Goal: Communication & Community: Answer question/provide support

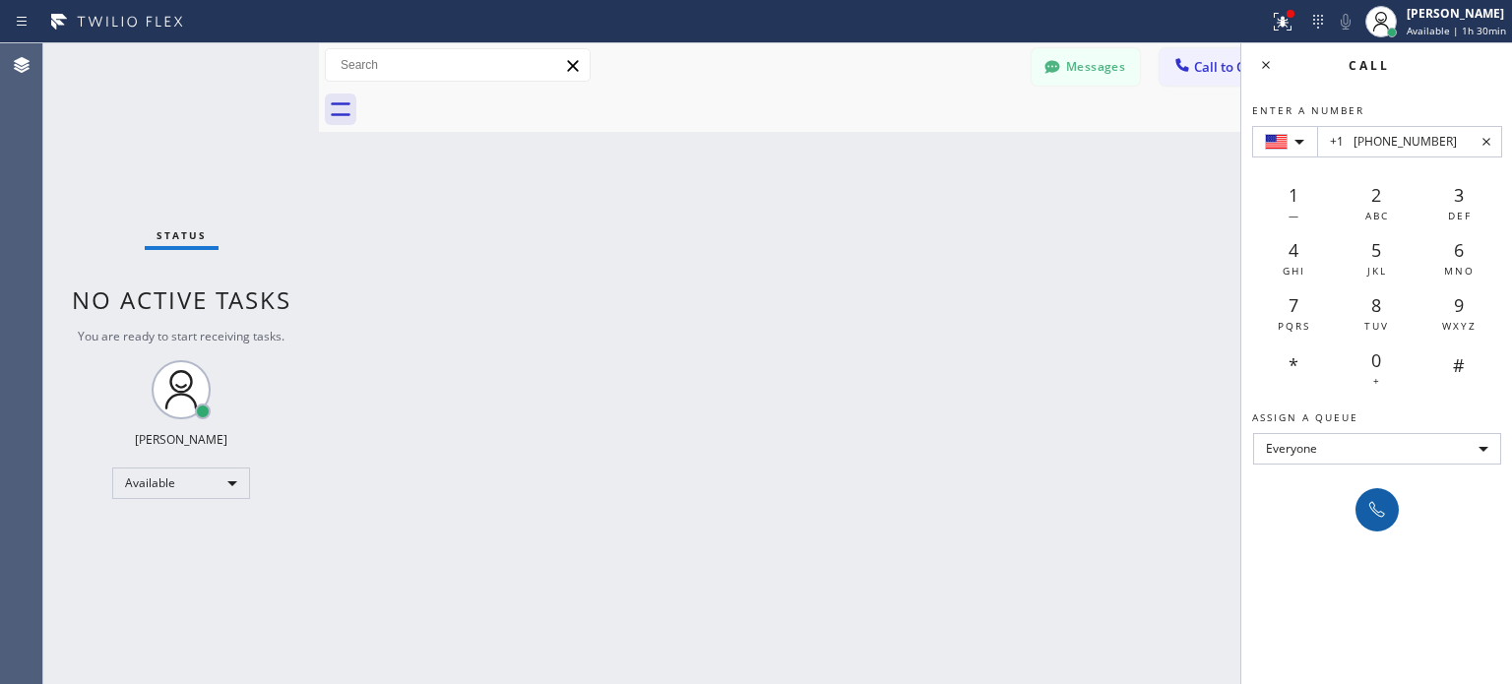
type input "+1 [PHONE_NUMBER]"
click at [1384, 508] on icon at bounding box center [1378, 510] width 24 height 24
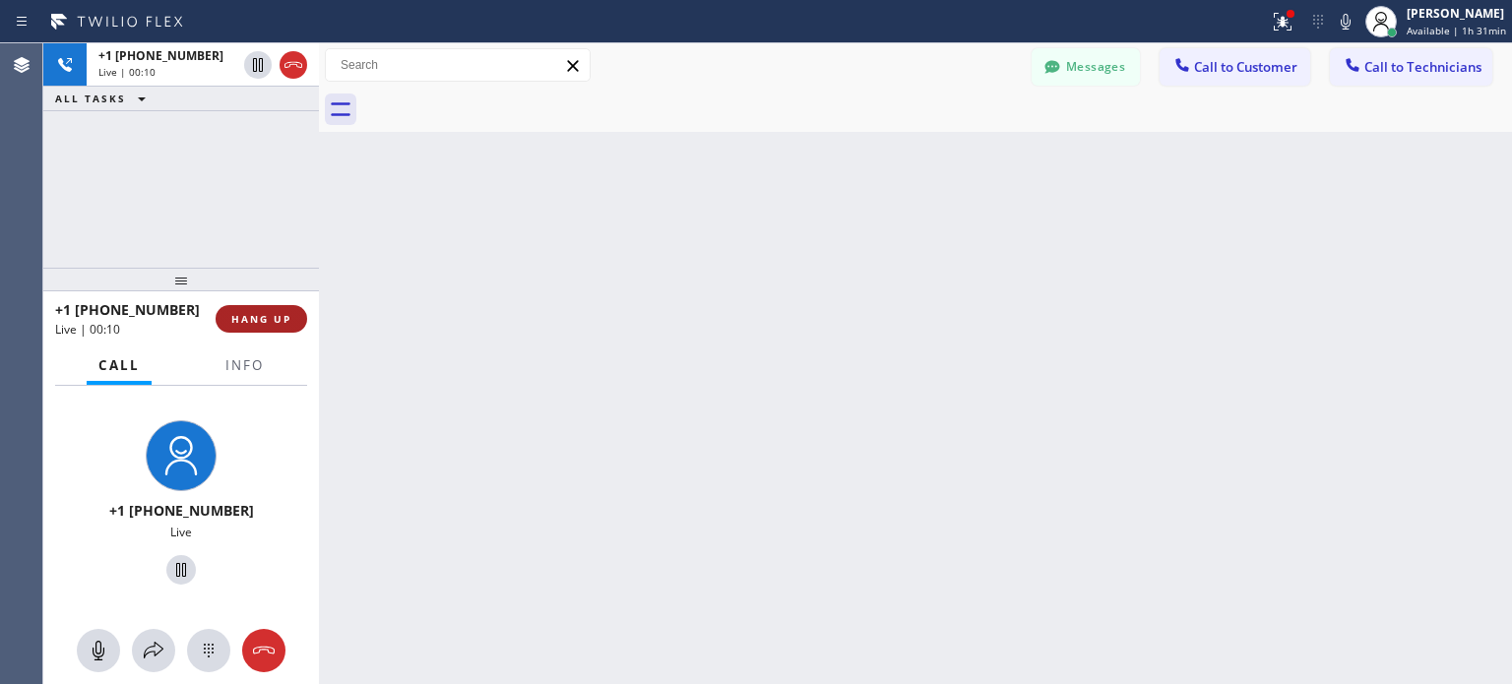
click at [288, 312] on span "HANG UP" at bounding box center [261, 319] width 60 height 14
click at [284, 318] on span "HANG UP" at bounding box center [261, 319] width 60 height 14
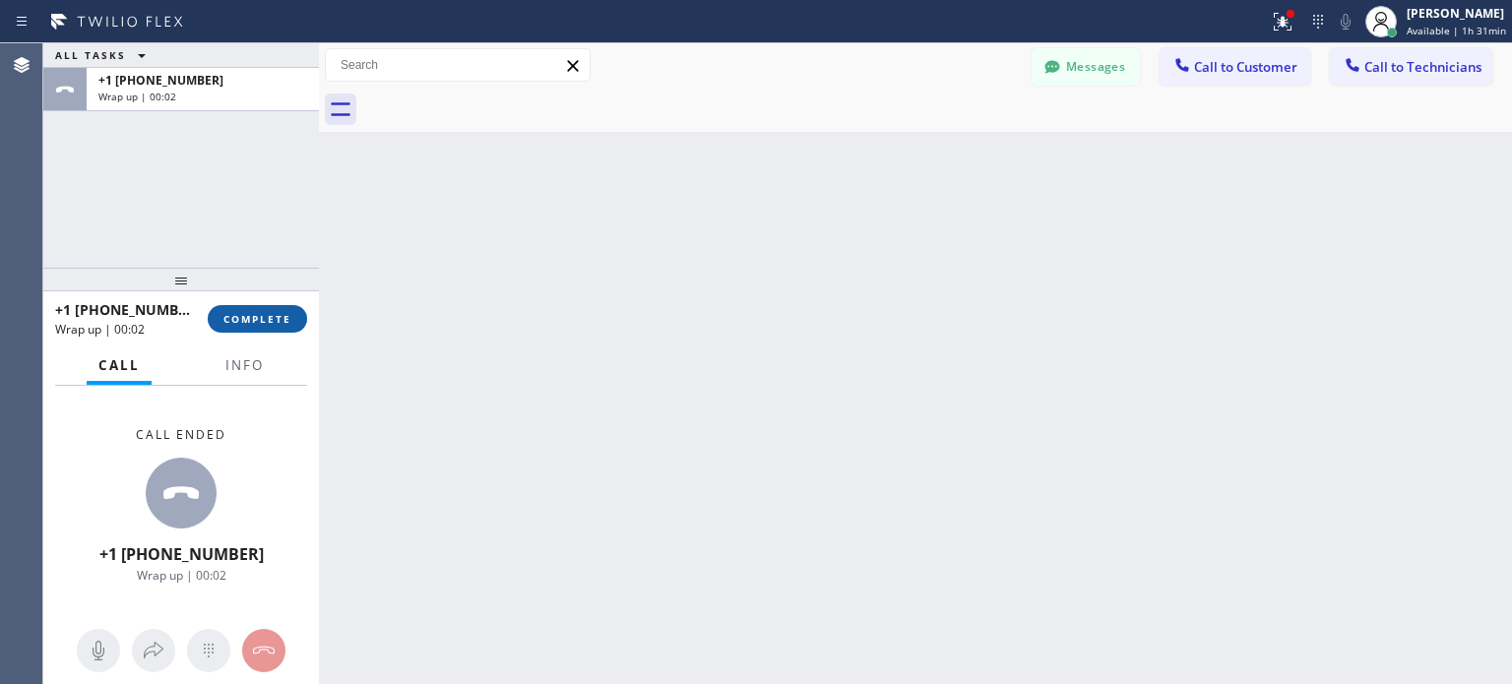
drag, startPoint x: 266, startPoint y: 319, endPoint x: 279, endPoint y: 12, distance: 307.4
click at [266, 318] on span "COMPLETE" at bounding box center [257, 319] width 68 height 14
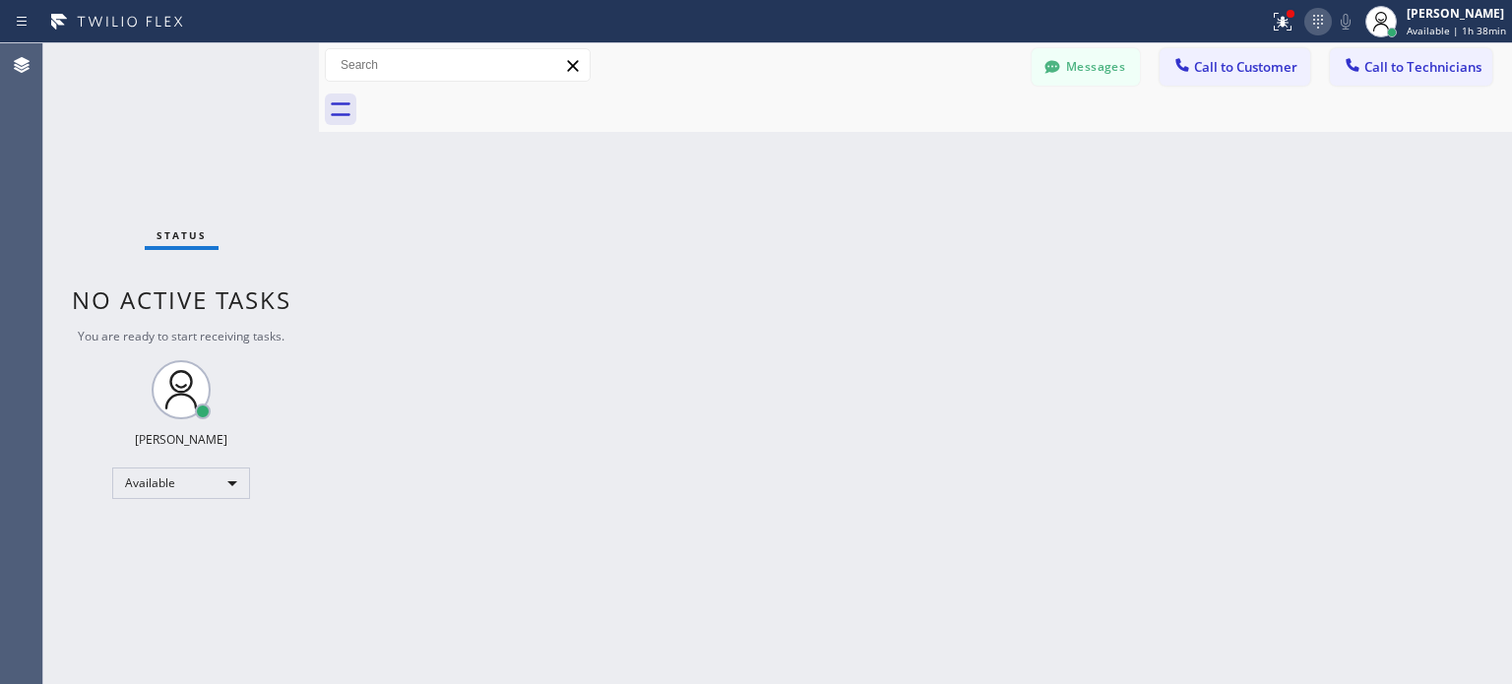
click at [1319, 28] on icon at bounding box center [1318, 22] width 24 height 24
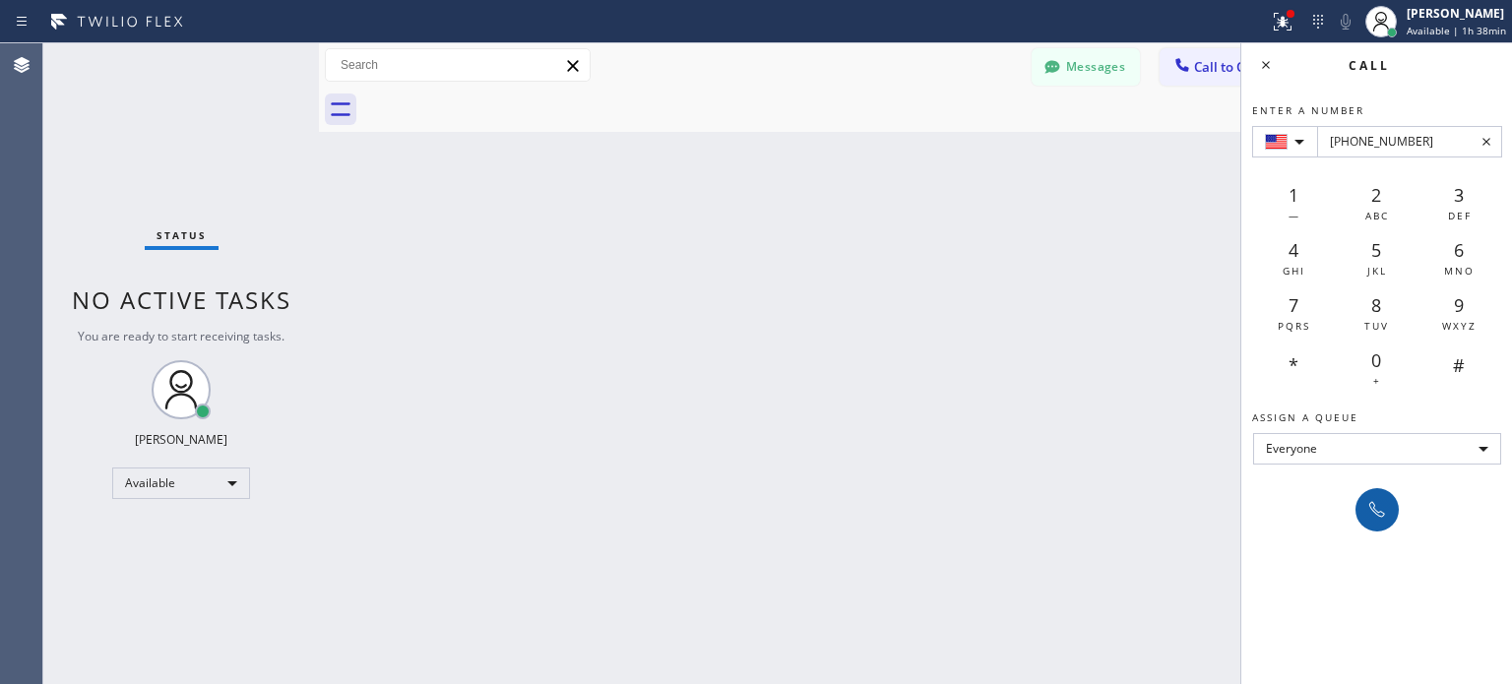
type input "[PHONE_NUMBER]"
click at [1378, 516] on icon at bounding box center [1378, 510] width 24 height 24
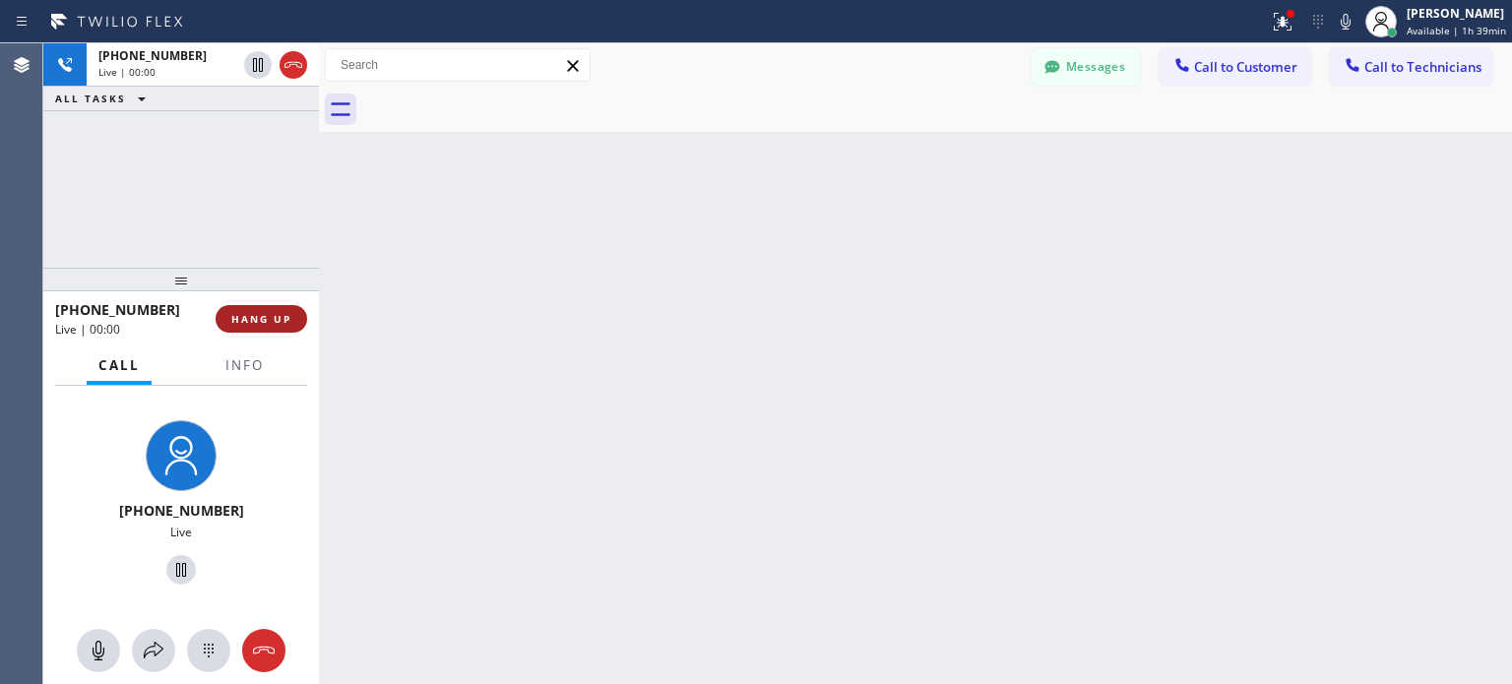
click at [276, 318] on span "HANG UP" at bounding box center [261, 319] width 60 height 14
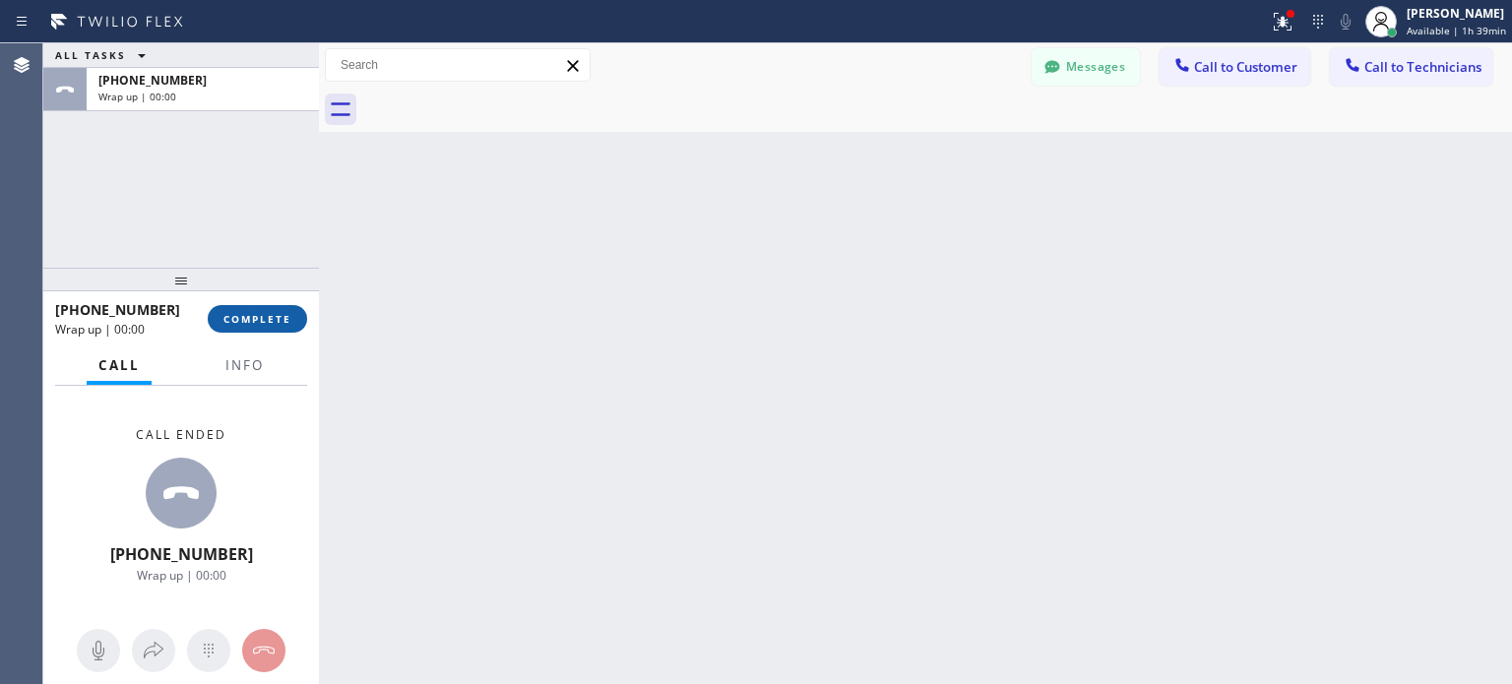
click at [276, 321] on span "COMPLETE" at bounding box center [257, 319] width 68 height 14
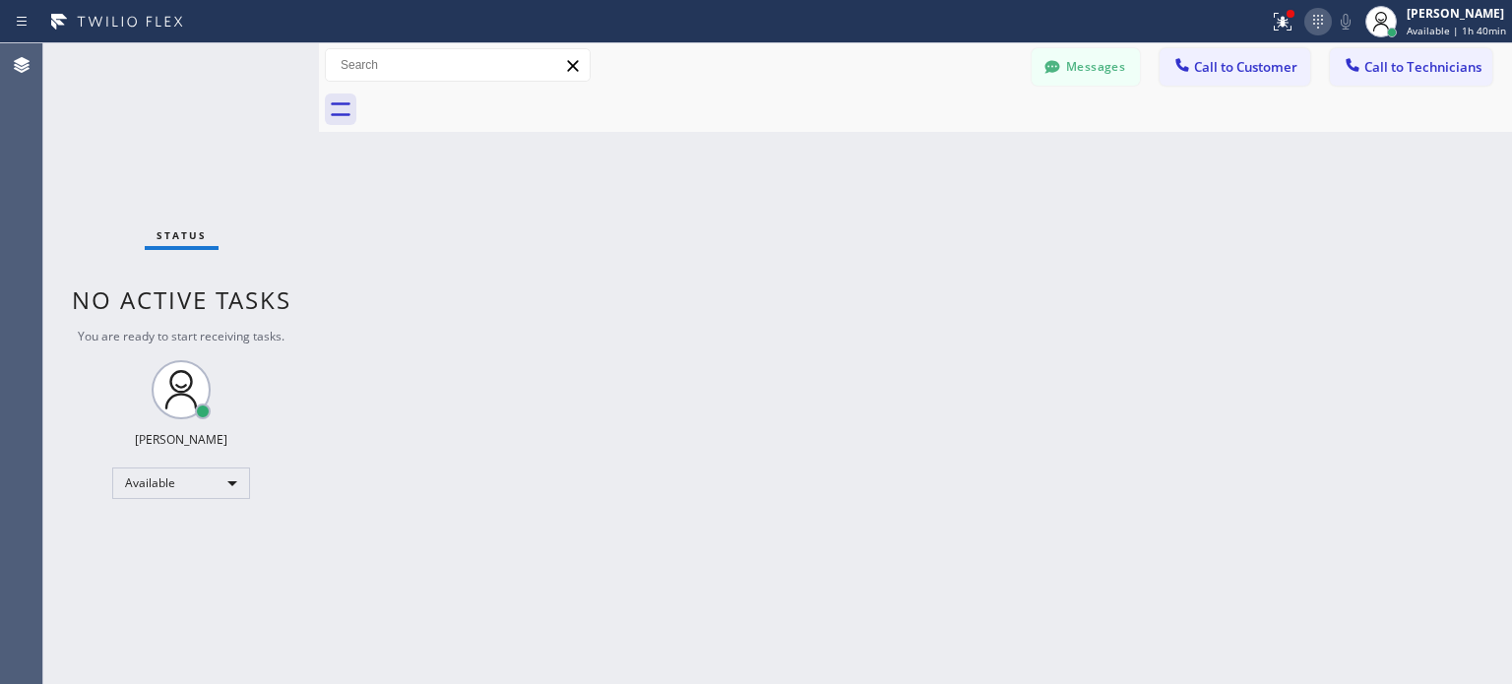
click at [1306, 23] on icon at bounding box center [1318, 22] width 24 height 24
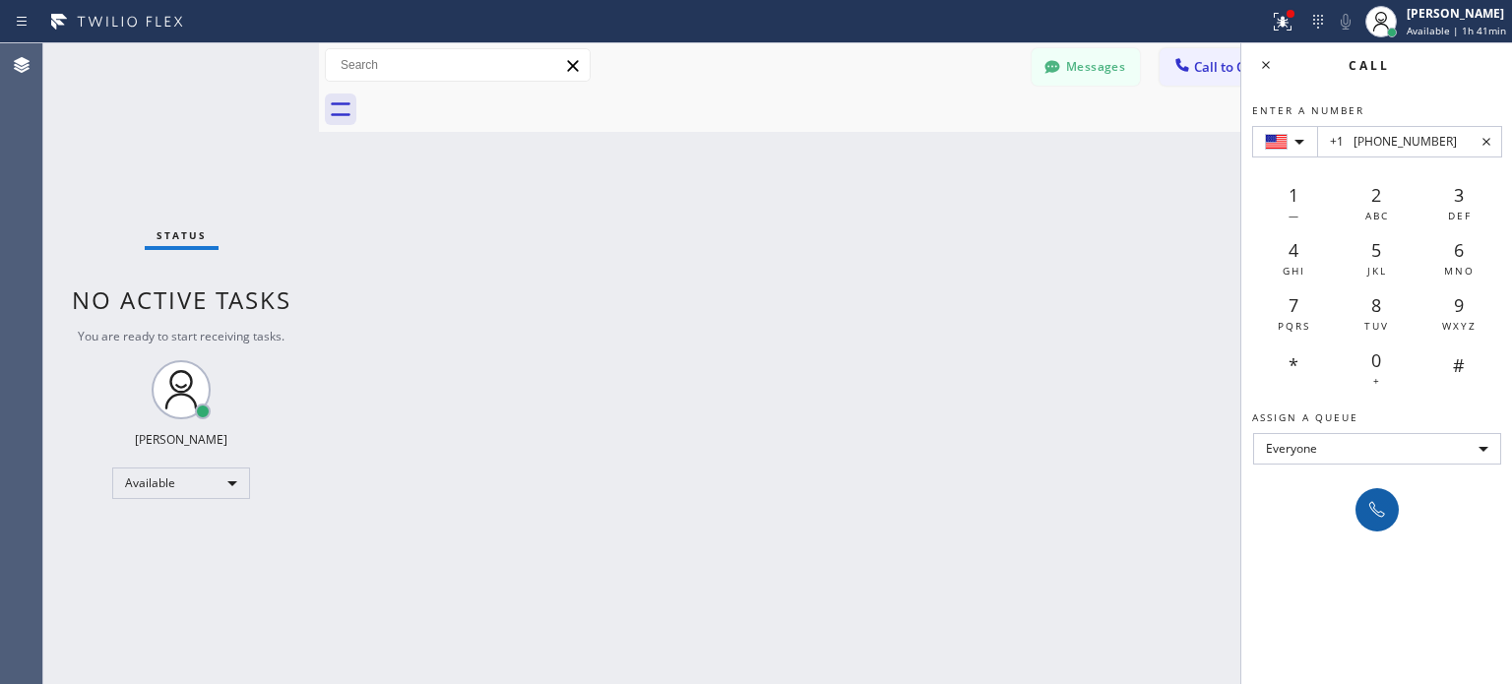
type input "+1 [PHONE_NUMBER]"
click at [1374, 506] on icon at bounding box center [1378, 510] width 24 height 24
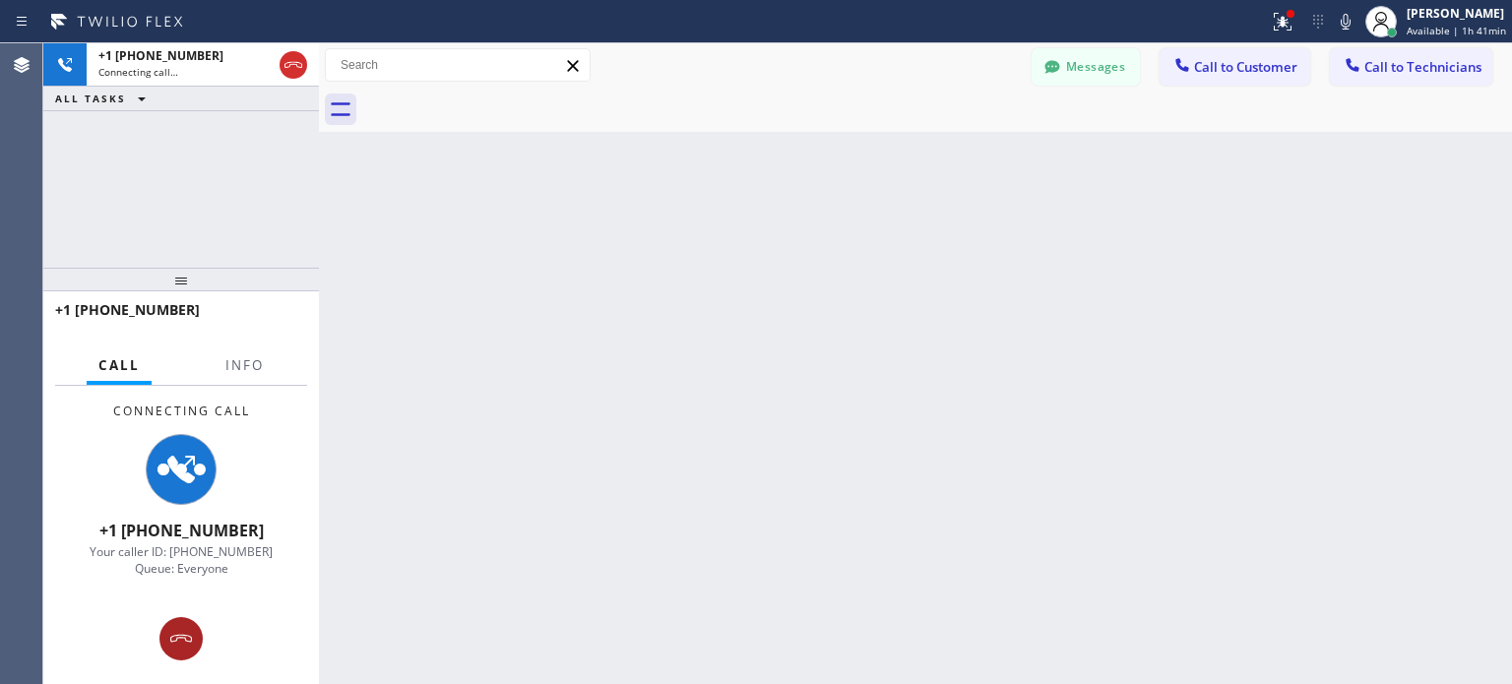
click at [173, 639] on icon at bounding box center [181, 639] width 24 height 24
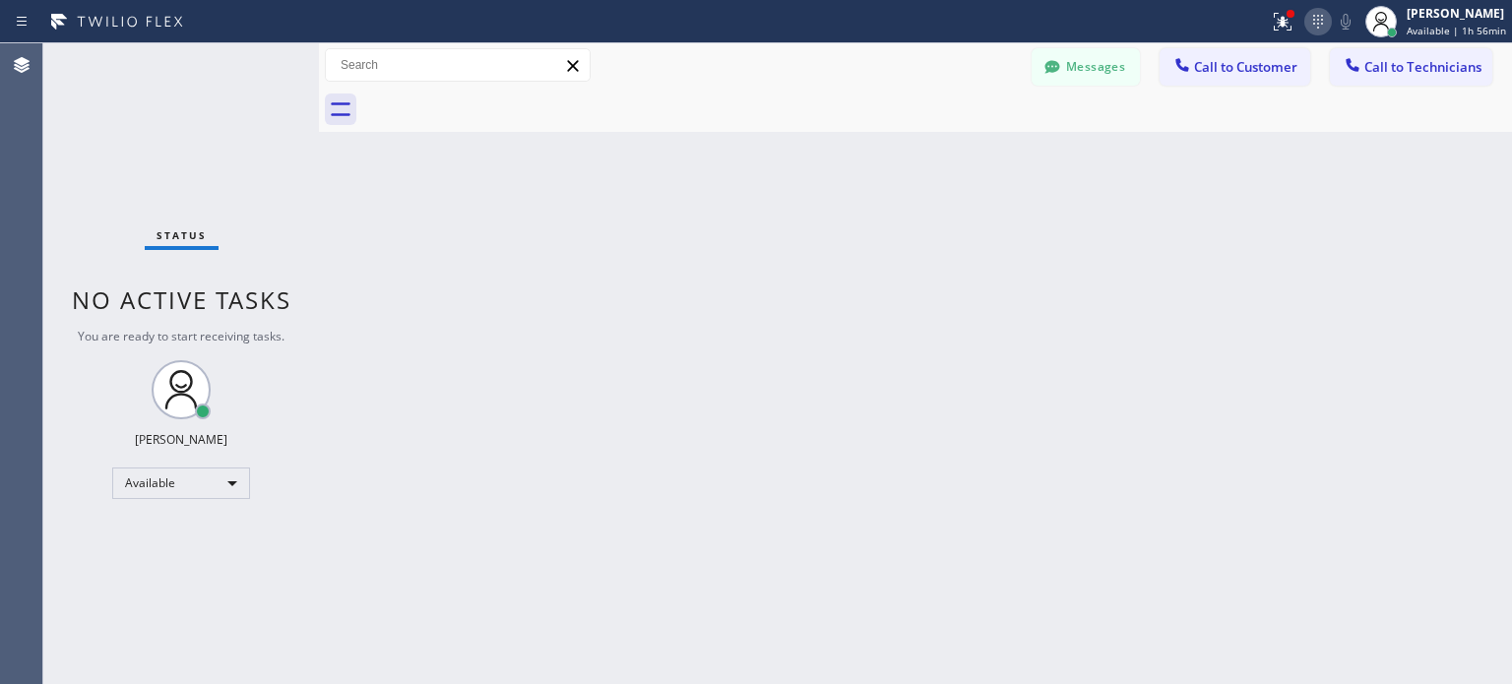
click at [1310, 23] on icon at bounding box center [1318, 22] width 24 height 24
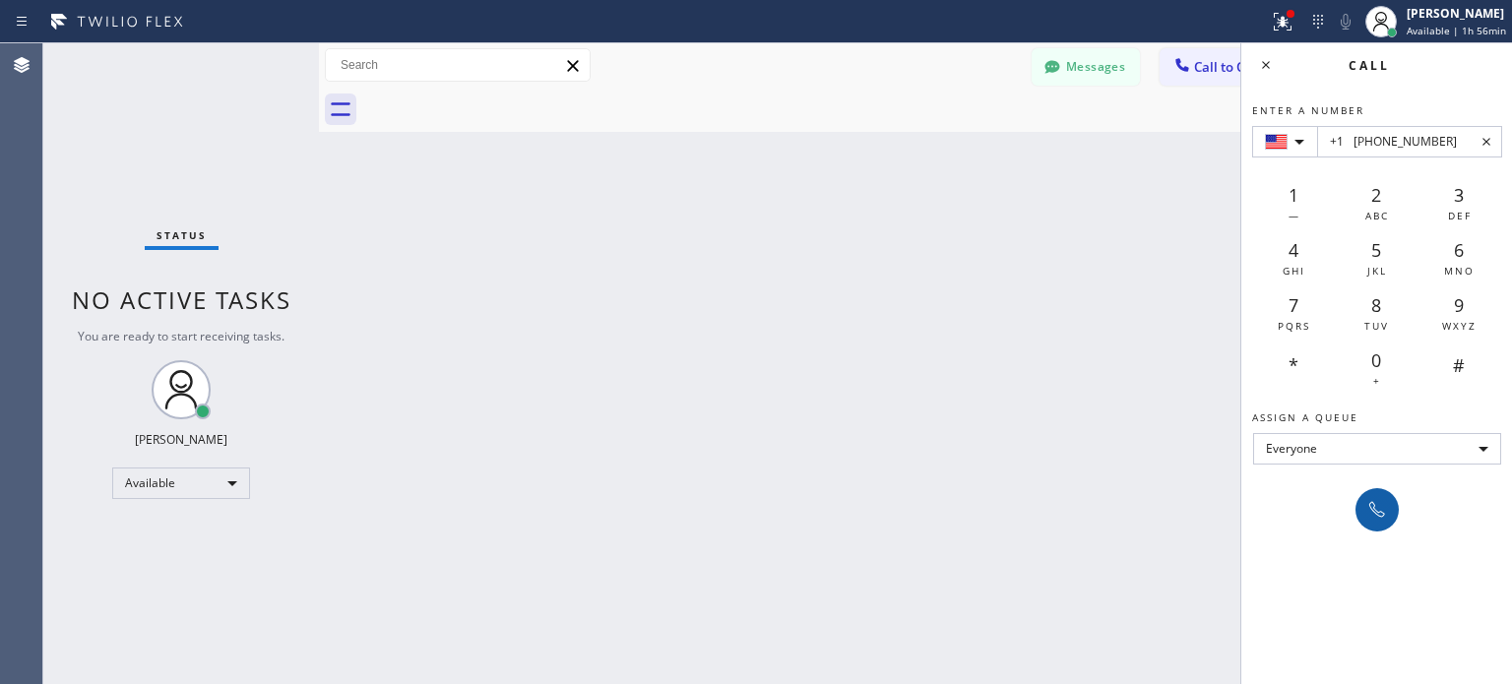
type input "+1 [PHONE_NUMBER]"
click at [1368, 511] on icon at bounding box center [1378, 510] width 24 height 24
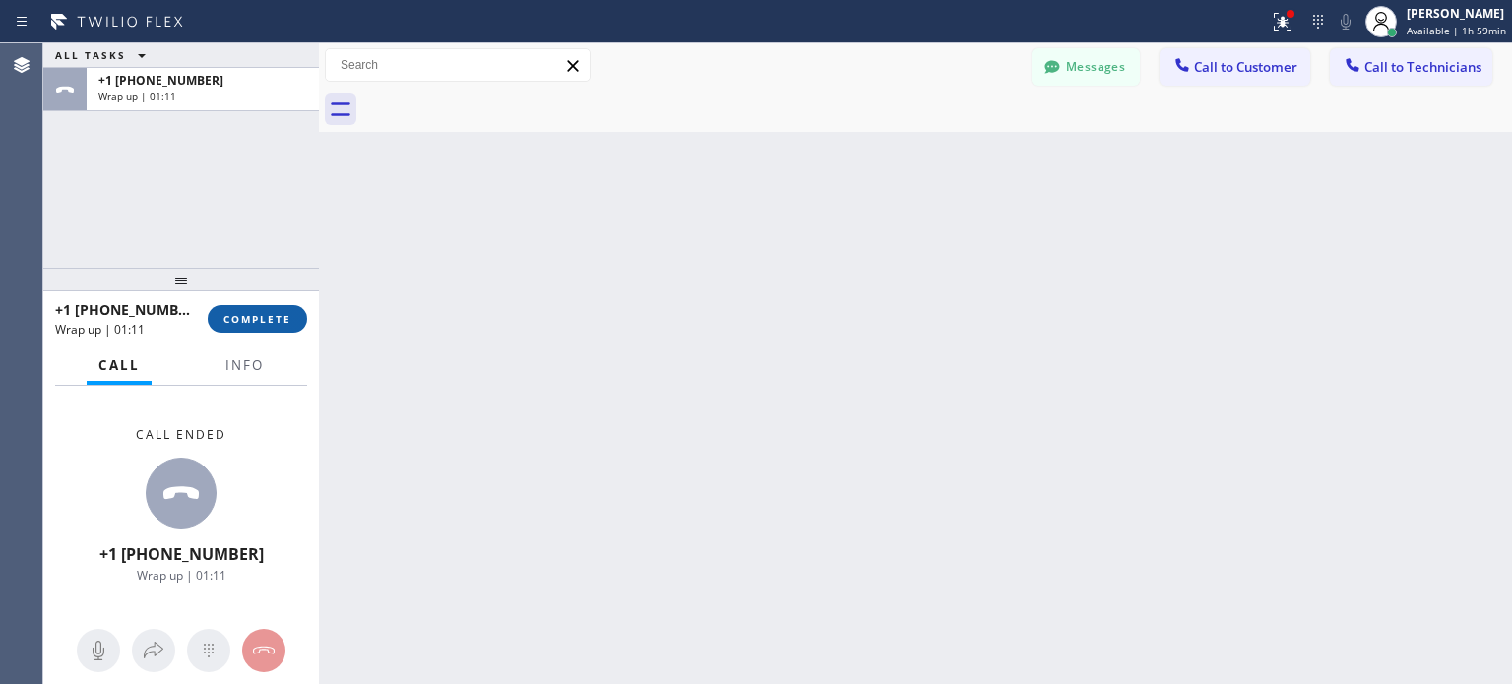
click at [273, 318] on span "COMPLETE" at bounding box center [257, 319] width 68 height 14
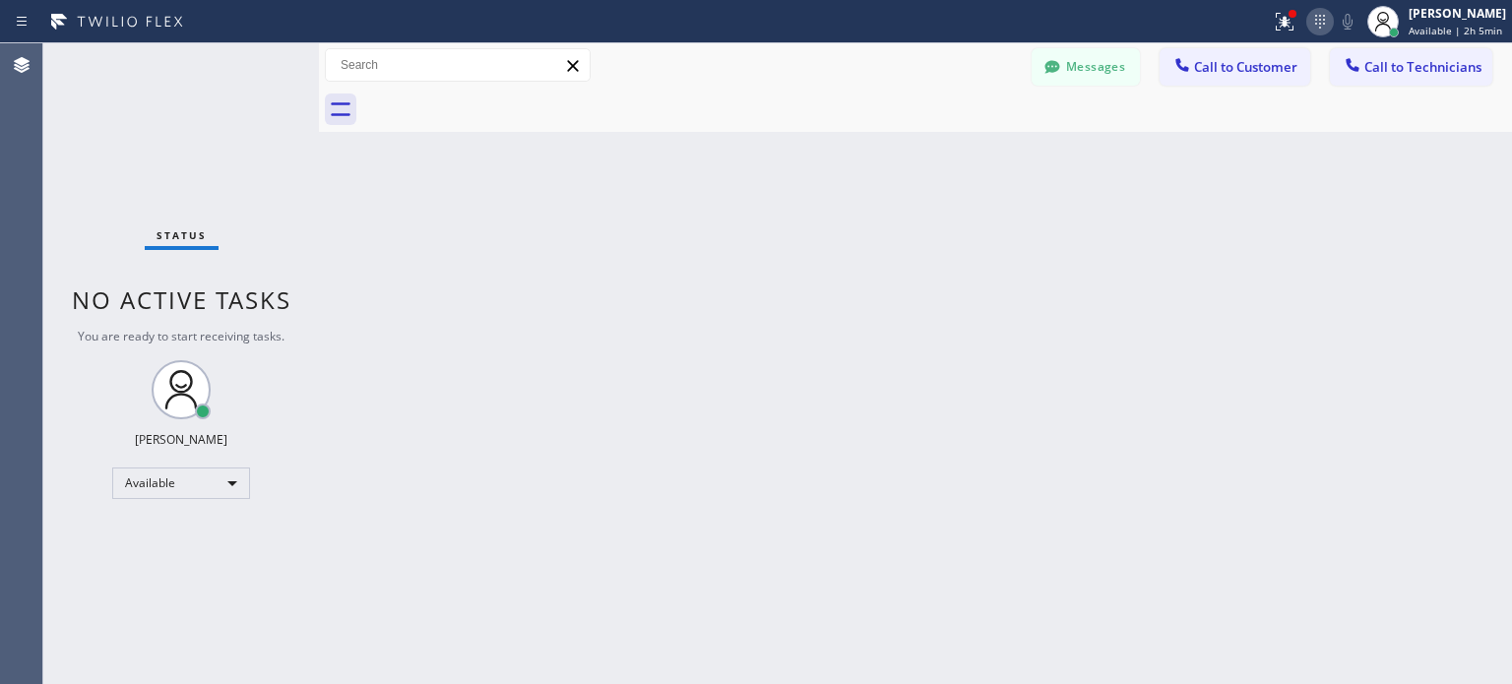
click at [1311, 26] on icon at bounding box center [1320, 22] width 24 height 24
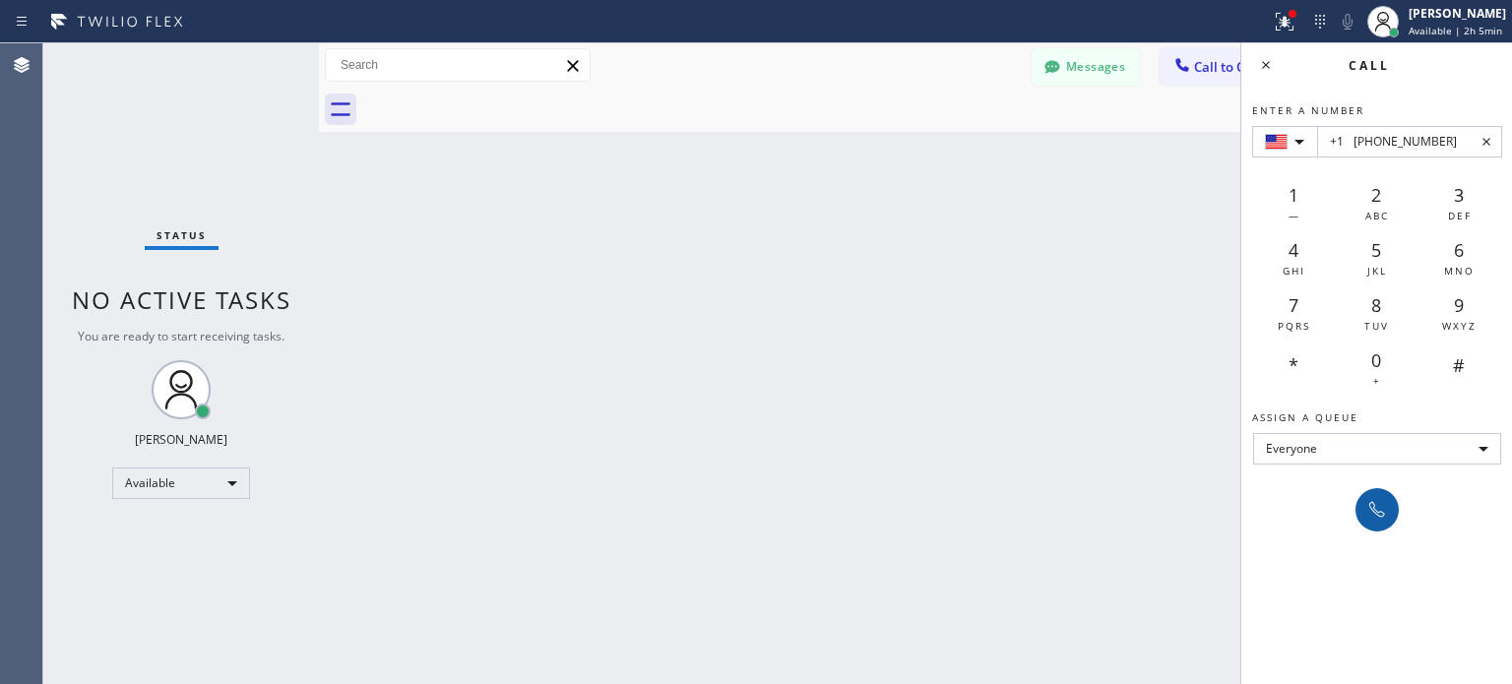
type input "+1 [PHONE_NUMBER]"
click at [1381, 514] on icon at bounding box center [1378, 510] width 24 height 24
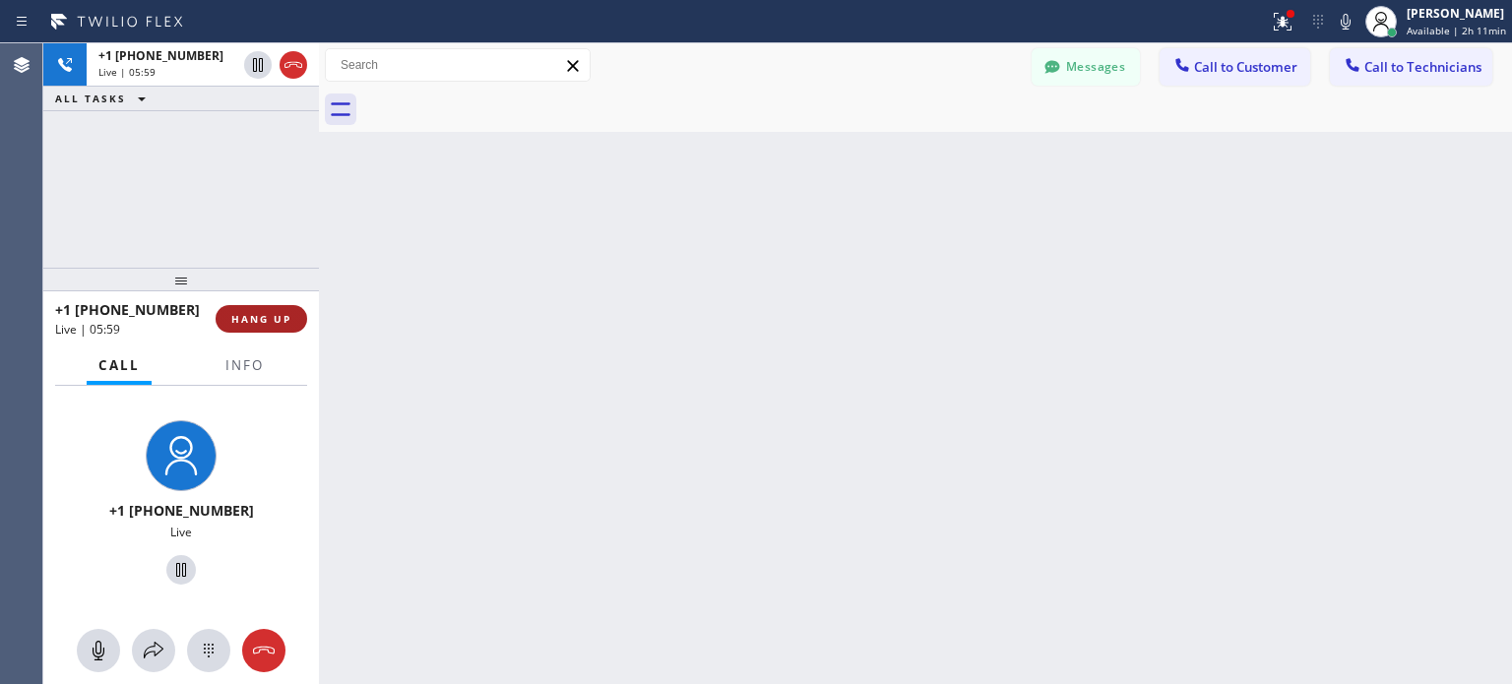
click at [284, 318] on span "HANG UP" at bounding box center [261, 319] width 60 height 14
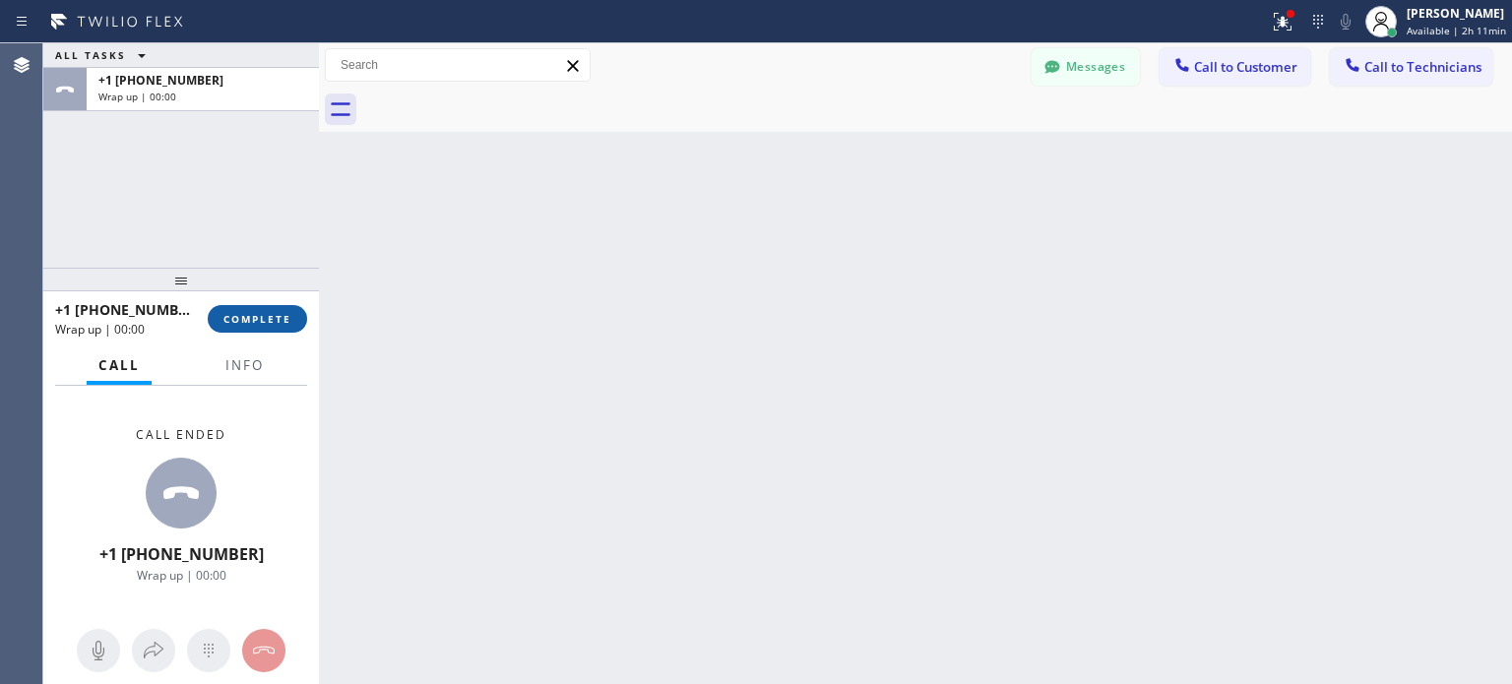
click at [271, 315] on span "COMPLETE" at bounding box center [257, 319] width 68 height 14
